Goal: Task Accomplishment & Management: Manage account settings

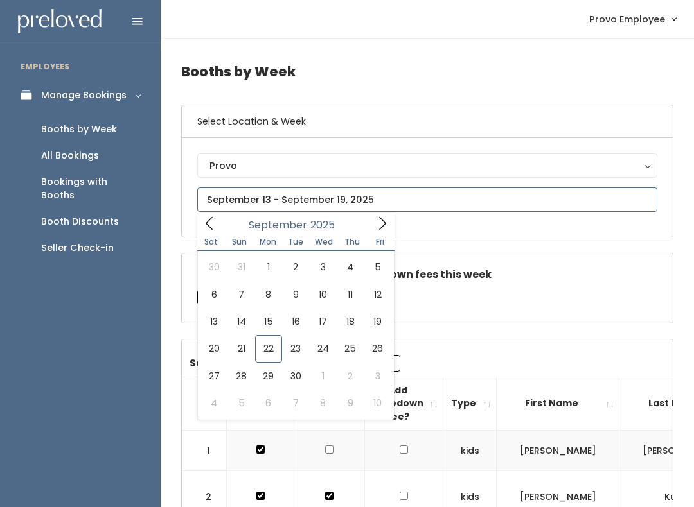
type input "September 27 to October 3"
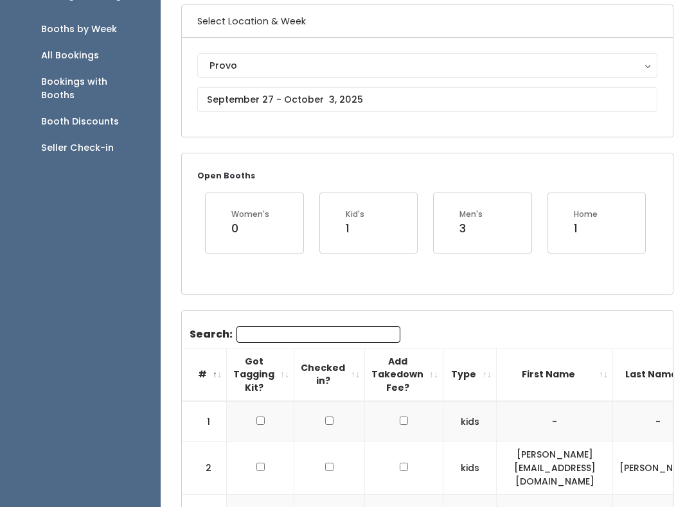
click at [303, 328] on input "Search:" at bounding box center [318, 334] width 164 height 17
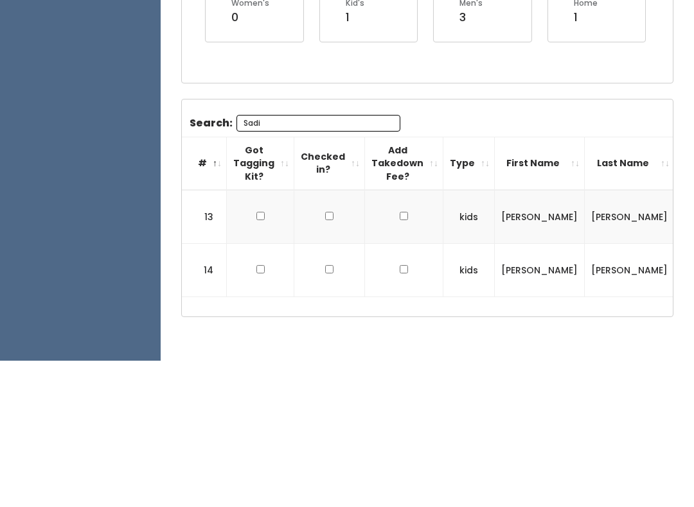
scroll to position [168, 0]
type input "Sadi"
click at [261, 356] on input "checkbox" at bounding box center [260, 360] width 8 height 8
checkbox input "true"
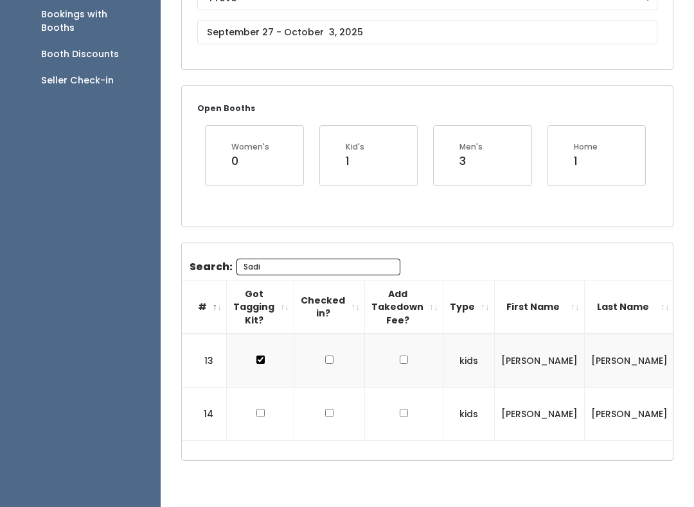
click at [249, 400] on td at bounding box center [260, 414] width 67 height 53
click at [253, 395] on td at bounding box center [260, 414] width 67 height 53
click at [266, 388] on td at bounding box center [260, 414] width 67 height 53
click at [255, 388] on td at bounding box center [260, 414] width 67 height 53
click at [258, 409] on input "checkbox" at bounding box center [260, 413] width 8 height 8
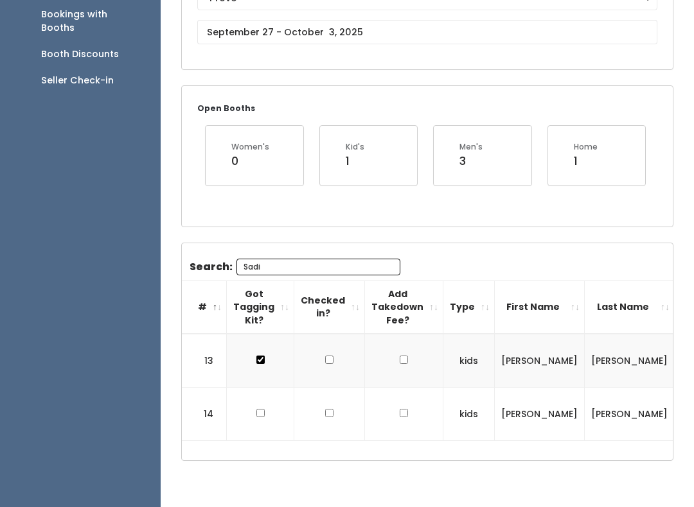
checkbox input "true"
click at [321, 270] on input "Sadi" at bounding box center [318, 267] width 164 height 17
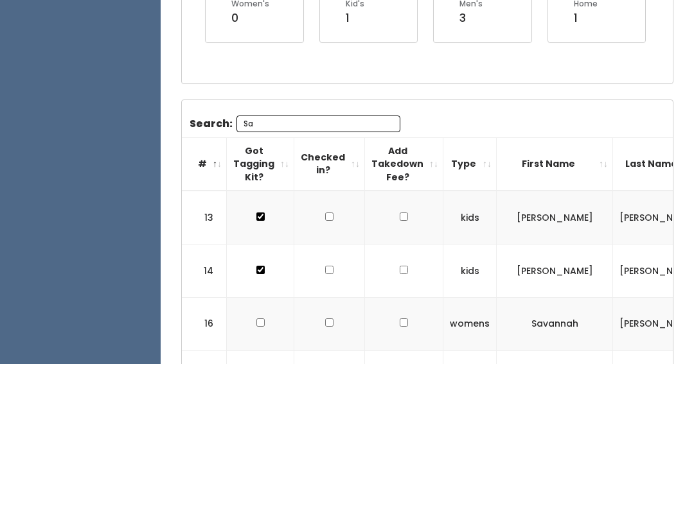
type input "S"
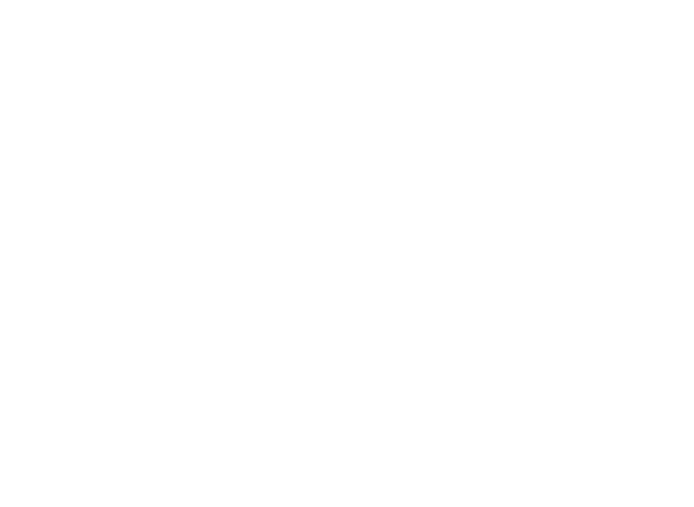
scroll to position [1372, 0]
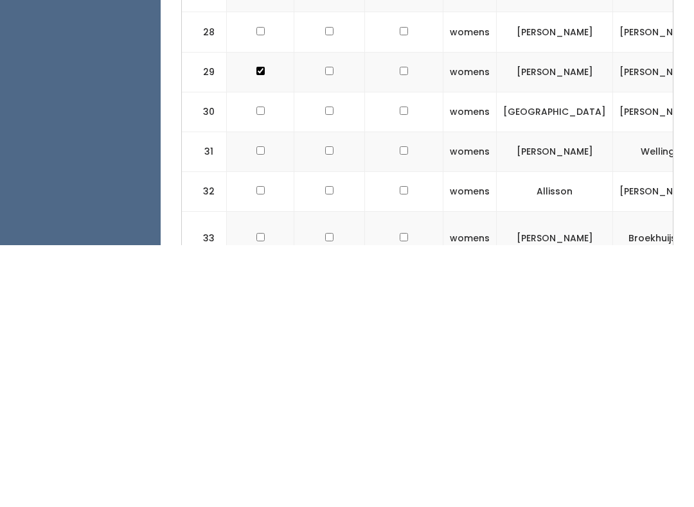
click at [256, 495] on input "checkbox" at bounding box center [260, 499] width 8 height 8
checkbox input "true"
